Goal: Find specific page/section: Find specific page/section

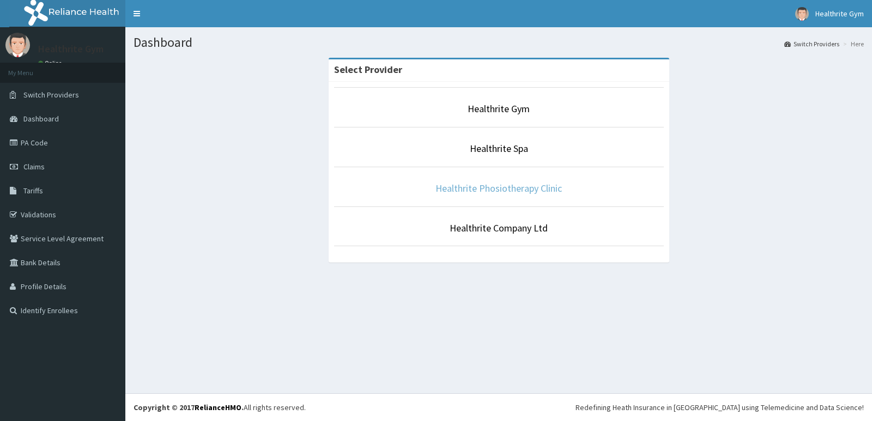
click at [498, 187] on link "Healthrite Phosiotherapy Clinic" at bounding box center [499, 188] width 126 height 13
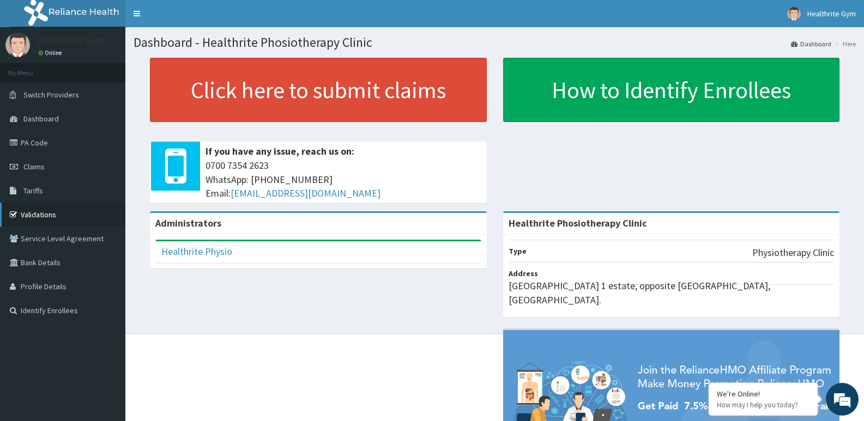
click at [41, 213] on link "Validations" at bounding box center [62, 215] width 125 height 24
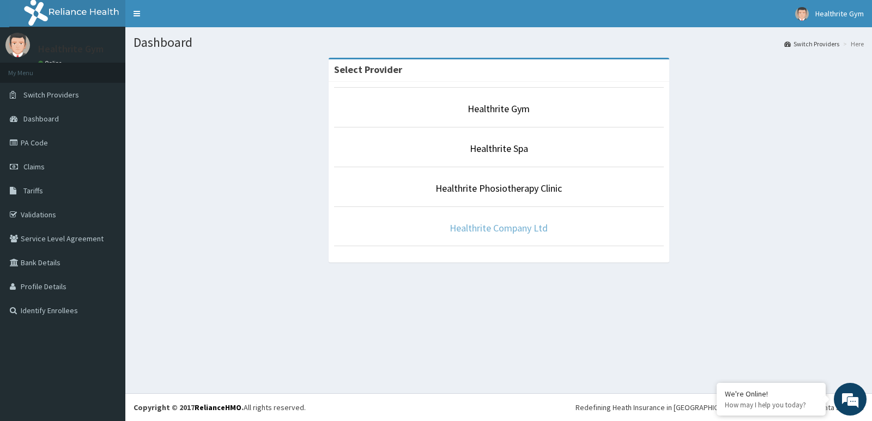
click at [499, 228] on link "Healthrite Company Ltd" at bounding box center [499, 228] width 98 height 13
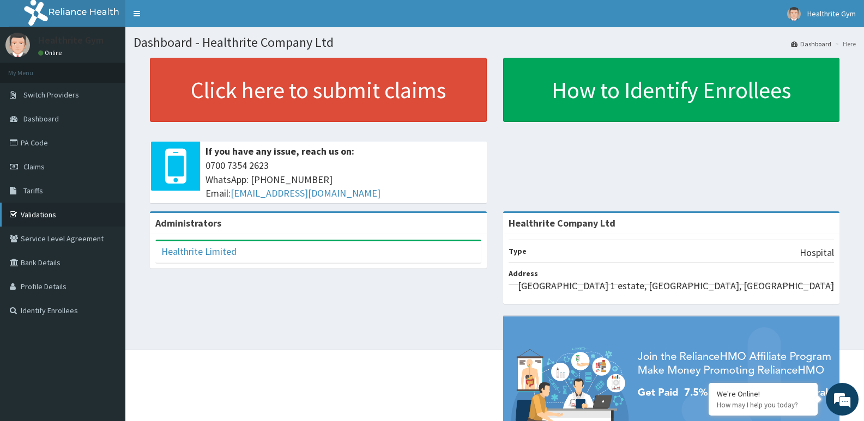
click at [65, 219] on link "Validations" at bounding box center [62, 215] width 125 height 24
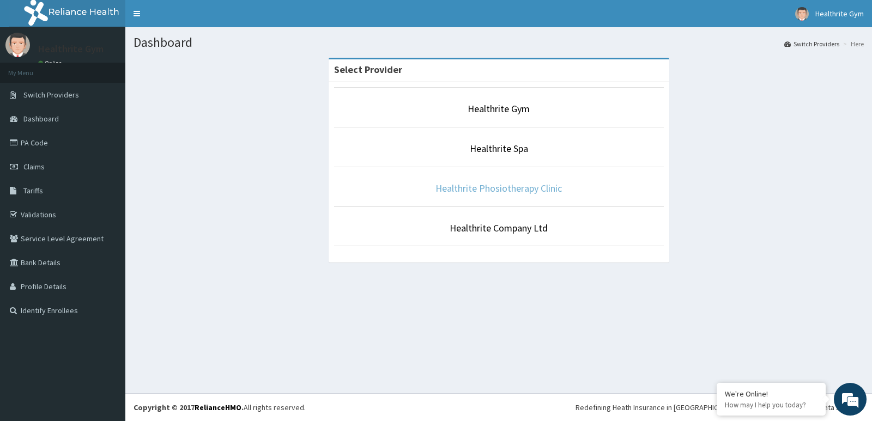
click at [496, 189] on link "Healthrite Phosiotherapy Clinic" at bounding box center [499, 188] width 126 height 13
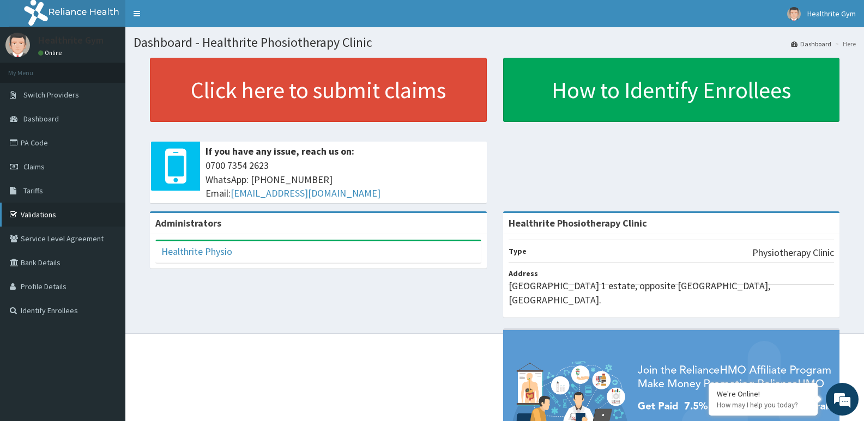
click at [42, 214] on link "Validations" at bounding box center [62, 215] width 125 height 24
